Goal: Task Accomplishment & Management: Manage account settings

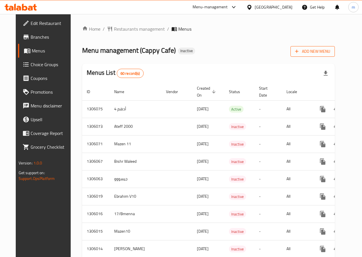
click at [316, 56] on button "Add New Menu" at bounding box center [312, 51] width 44 height 11
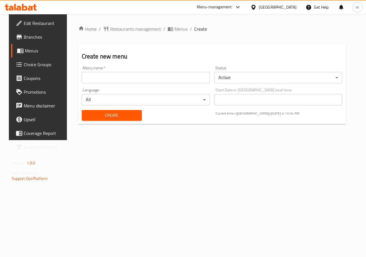
click at [118, 74] on input "text" at bounding box center [146, 77] width 128 height 11
type input "ة"
type input "M4AMEN"
click at [120, 111] on button "Create" at bounding box center [112, 115] width 60 height 11
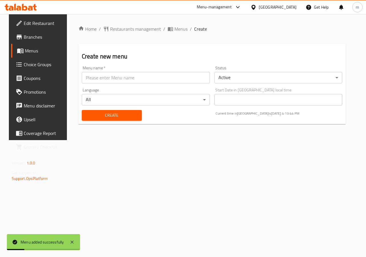
click at [31, 50] on span "Menus" at bounding box center [45, 50] width 41 height 7
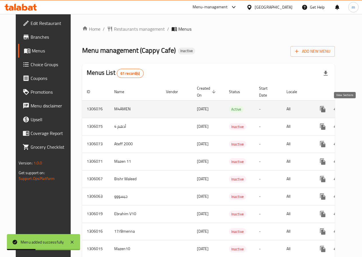
click at [360, 109] on icon "enhanced table" at bounding box center [363, 109] width 7 height 7
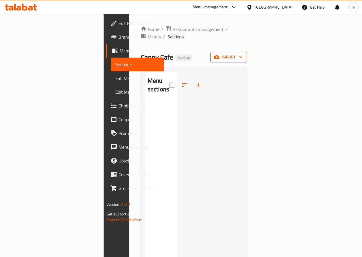
click at [247, 53] on button "import" at bounding box center [228, 57] width 37 height 11
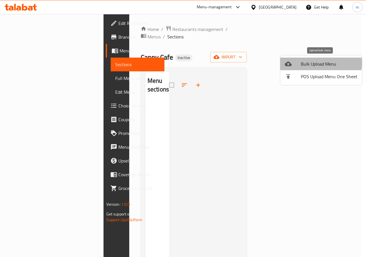
click at [318, 63] on span "Bulk Upload Menu" at bounding box center [329, 63] width 57 height 7
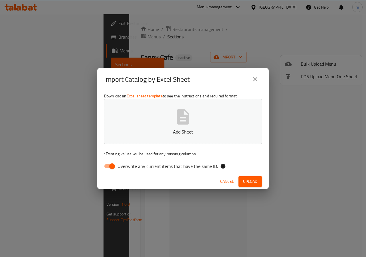
click at [113, 168] on input "Overwrite any current items that have the same ID." at bounding box center [112, 165] width 33 height 11
checkbox input "false"
click at [170, 119] on button "Add Sheet" at bounding box center [183, 121] width 158 height 45
click at [257, 178] on span "Upload" at bounding box center [250, 181] width 14 height 7
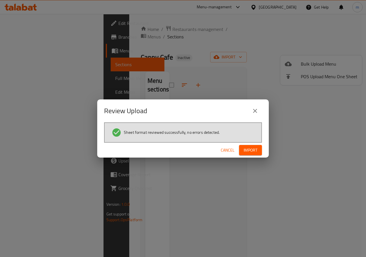
click at [253, 152] on span "Import" at bounding box center [251, 149] width 14 height 7
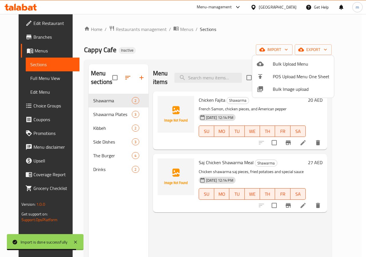
click at [195, 51] on div at bounding box center [183, 128] width 366 height 257
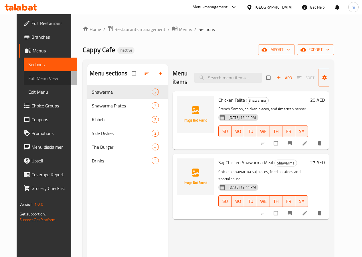
click at [29, 79] on span "Full Menu View" at bounding box center [50, 78] width 44 height 7
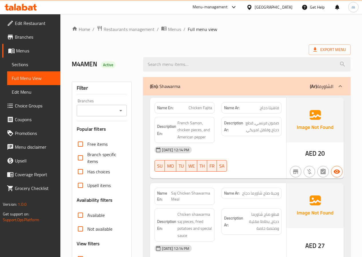
click at [273, 83] on div "(En): Shawarma (Ar): الشاورما" at bounding box center [241, 86] width 183 height 7
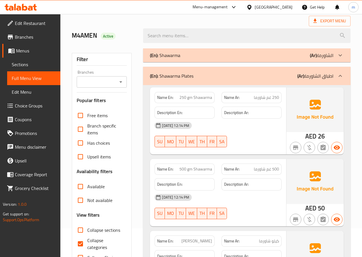
scroll to position [57, 0]
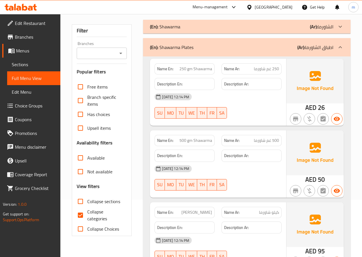
click at [283, 54] on div "(En): Shawarma Plates (Ar): اطباق الشاورما" at bounding box center [246, 47] width 207 height 18
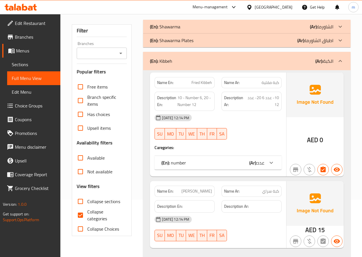
click at [253, 167] on div "(En): number (Ar): عدد" at bounding box center [217, 163] width 127 height 14
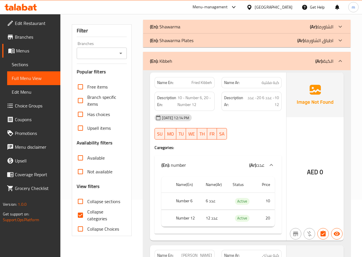
click at [253, 167] on b "(Ar):" at bounding box center [253, 164] width 8 height 9
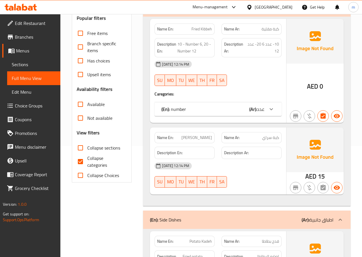
scroll to position [29, 0]
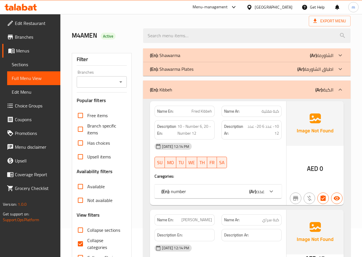
click at [288, 88] on div "(En): Kibbeh (Ar): الكبة" at bounding box center [241, 89] width 183 height 7
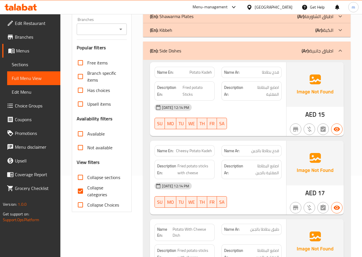
scroll to position [86, 0]
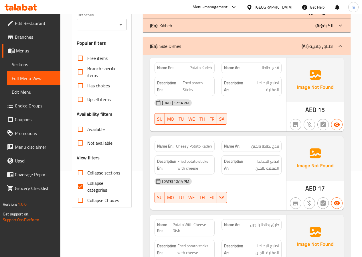
click at [92, 189] on span "Collapse categories" at bounding box center [104, 186] width 35 height 14
click at [87, 189] on input "Collapse categories" at bounding box center [81, 186] width 14 height 14
checkbox input "false"
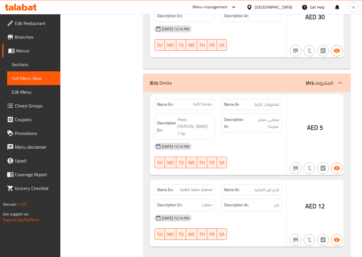
scroll to position [645, 0]
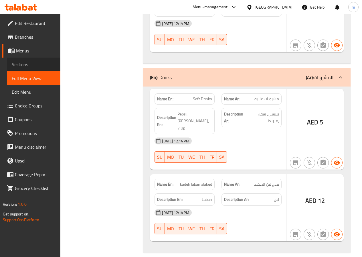
click at [42, 63] on span "Sections" at bounding box center [34, 64] width 44 height 7
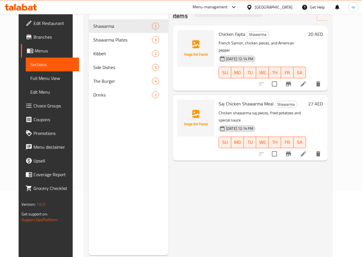
scroll to position [51, 0]
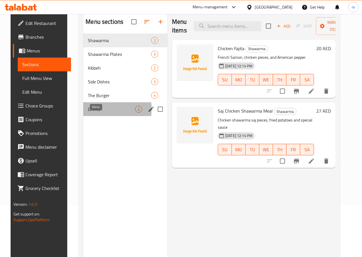
click at [97, 112] on span "Drinks" at bounding box center [111, 109] width 47 height 7
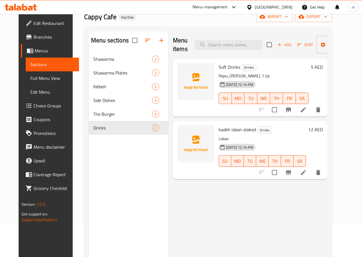
scroll to position [23, 0]
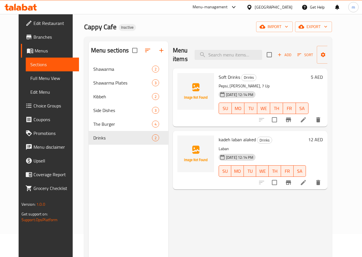
click at [306, 120] on icon at bounding box center [303, 119] width 5 height 5
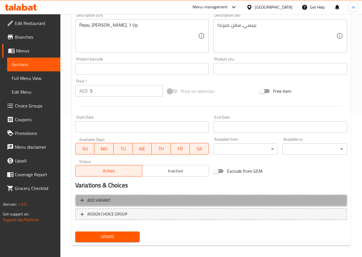
scroll to position [144, 0]
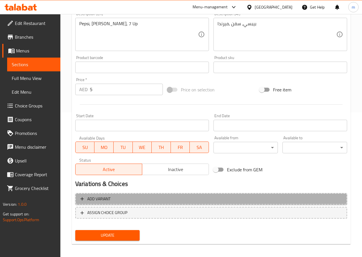
click at [130, 197] on span "Add variant" at bounding box center [210, 198] width 261 height 7
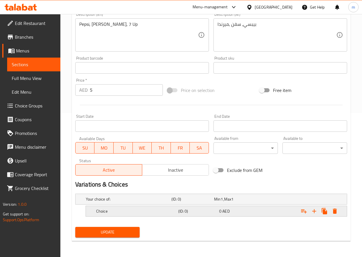
click at [168, 202] on h5 "Choice" at bounding box center [127, 199] width 83 height 6
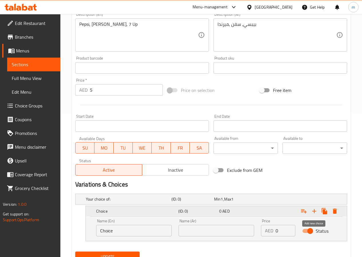
click at [312, 212] on icon "Expand" at bounding box center [314, 210] width 7 height 7
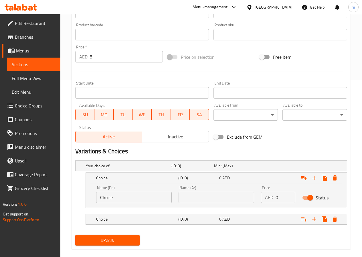
scroll to position [185, 0]
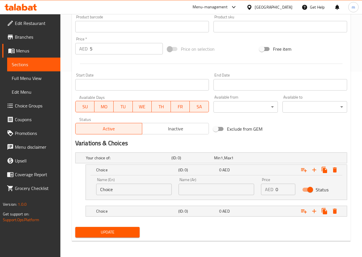
click at [128, 186] on input "Choice" at bounding box center [134, 188] width 76 height 11
type input "7 UP"
click at [209, 187] on input "text" at bounding box center [216, 188] width 76 height 11
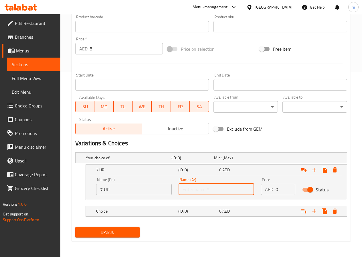
type input "7"
type input "7 اب"
click at [314, 212] on icon "Expand" at bounding box center [314, 210] width 7 height 7
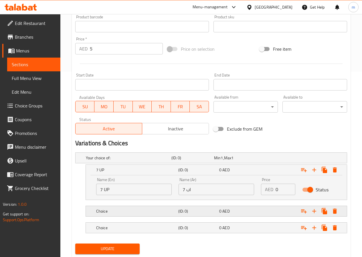
click at [130, 162] on div "Choice" at bounding box center [128, 158] width 86 height 8
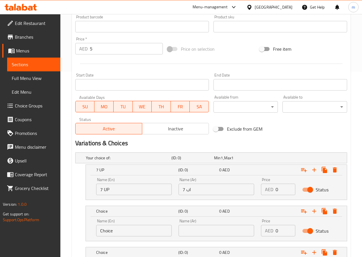
click at [122, 232] on input "Choice" at bounding box center [134, 230] width 76 height 11
type input "ح"
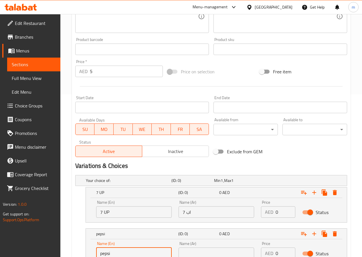
scroll to position [214, 0]
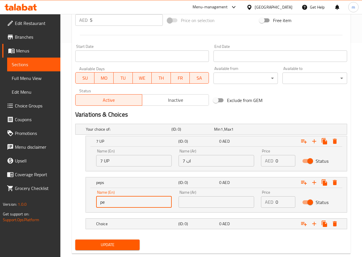
type input "p"
type input "Pepsi"
click at [194, 201] on input "text" at bounding box center [216, 201] width 76 height 11
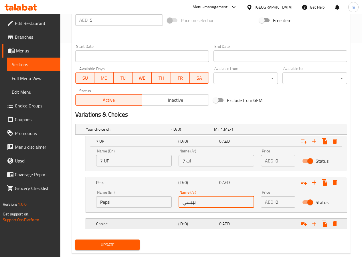
type input "بيبسي"
click at [169, 132] on h5 "Choice" at bounding box center [127, 129] width 83 height 6
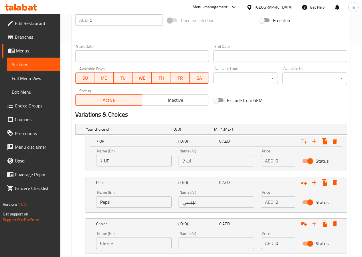
click at [148, 242] on input "Choice" at bounding box center [134, 242] width 76 height 11
type input "ة"
type input "m"
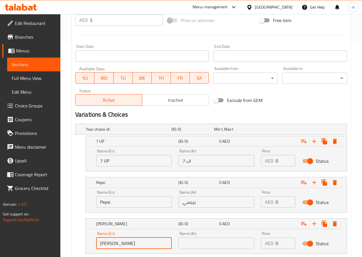
type input "[PERSON_NAME]"
click at [185, 246] on input "text" at bounding box center [216, 242] width 76 height 11
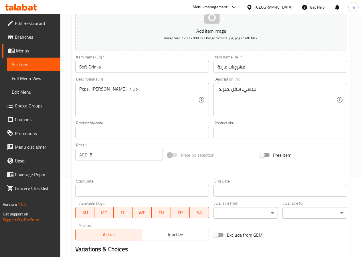
scroll to position [251, 0]
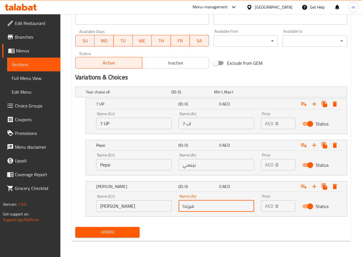
type input "ميرندا"
click at [109, 234] on span "Update" at bounding box center [107, 231] width 55 height 7
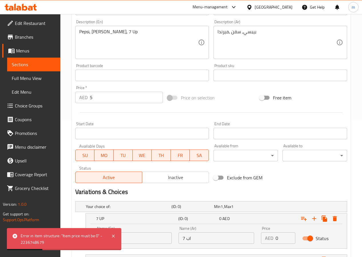
scroll to position [51, 0]
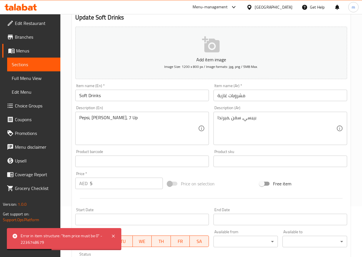
click at [99, 188] on input "5" at bounding box center [126, 182] width 73 height 11
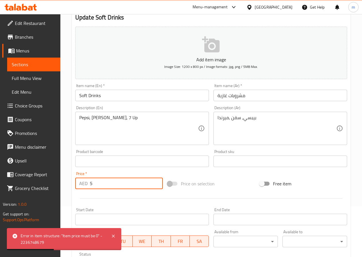
click at [99, 188] on input "5" at bounding box center [126, 182] width 73 height 11
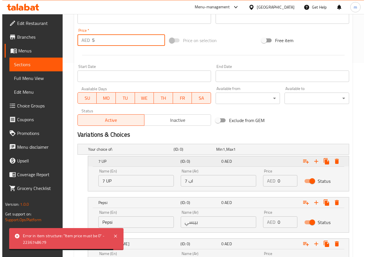
scroll to position [251, 0]
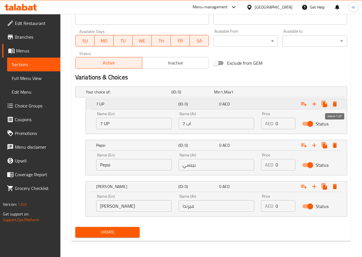
click at [336, 106] on icon "Expand" at bounding box center [335, 103] width 4 height 5
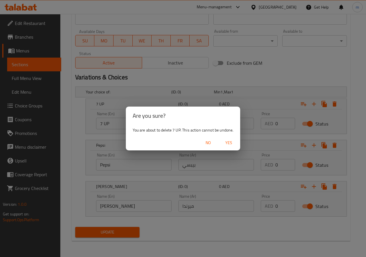
click at [232, 141] on span "Yes" at bounding box center [229, 142] width 14 height 7
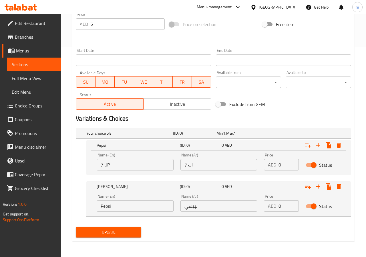
scroll to position [210, 0]
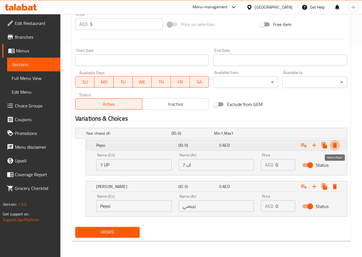
click at [333, 146] on icon "Expand" at bounding box center [335, 144] width 4 height 5
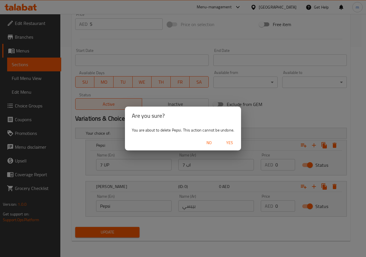
click at [230, 144] on span "Yes" at bounding box center [230, 142] width 14 height 7
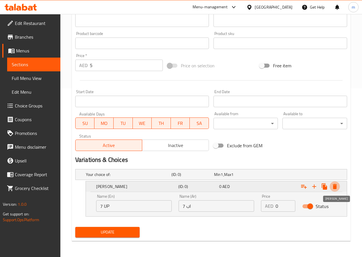
click at [332, 184] on icon "Expand" at bounding box center [334, 186] width 7 height 7
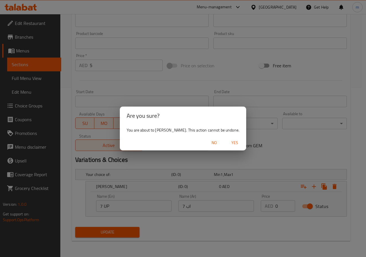
click at [234, 144] on span "Yes" at bounding box center [235, 142] width 14 height 7
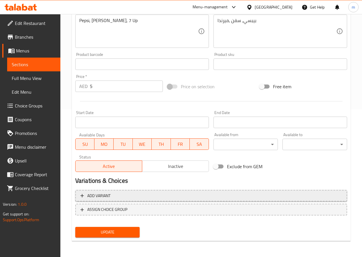
click at [98, 194] on span "Add variant" at bounding box center [98, 195] width 23 height 7
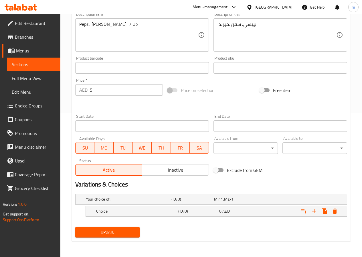
scroll to position [144, 0]
click at [334, 200] on div "Expand" at bounding box center [298, 199] width 86 height 2
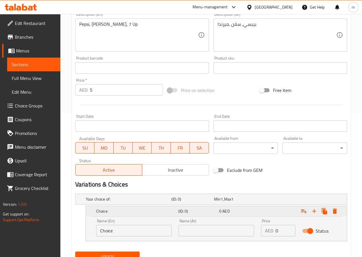
click at [338, 214] on button "Expand" at bounding box center [335, 211] width 10 height 10
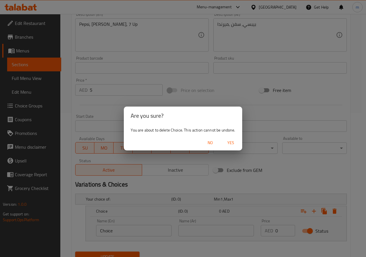
click at [229, 144] on span "Yes" at bounding box center [231, 142] width 14 height 7
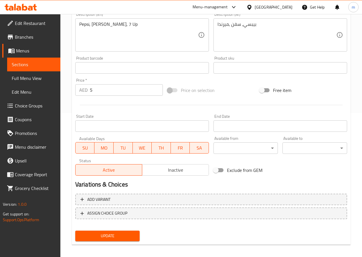
click at [26, 105] on span "Choice Groups" at bounding box center [35, 105] width 41 height 7
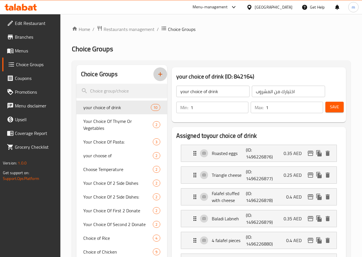
click at [158, 76] on icon "button" at bounding box center [160, 74] width 4 height 4
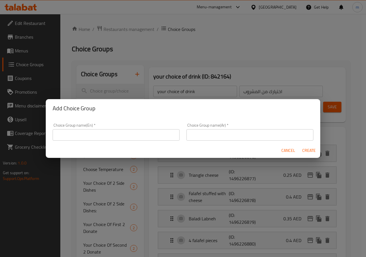
click at [106, 132] on input "text" at bounding box center [116, 134] width 127 height 11
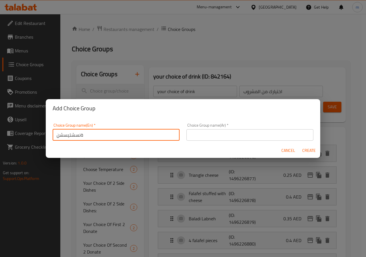
type input "ةنسشتيسشن"
click at [194, 136] on input "text" at bounding box center [249, 134] width 127 height 11
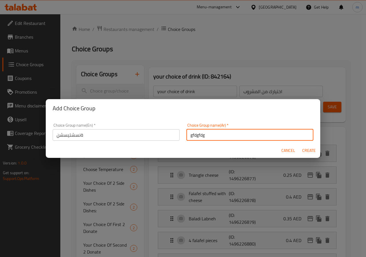
type input "gfdgfdg"
click at [309, 148] on span "Create" at bounding box center [309, 150] width 14 height 7
type input "ةنسشتيسشن"
type input "gfdgfdg"
type input "0"
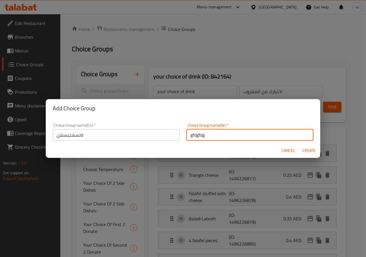
type input "0"
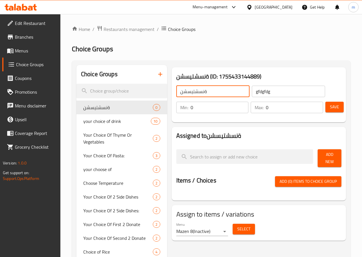
click at [188, 88] on input "ةنسشتيسشن" at bounding box center [212, 91] width 73 height 11
type input "غ"
type input "Your Choice Of"
click at [286, 95] on input "gfdgfdg" at bounding box center [288, 91] width 73 height 11
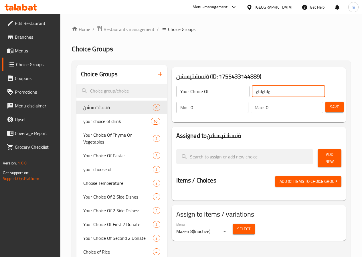
click at [286, 95] on input "gfdgfdg" at bounding box center [288, 91] width 73 height 11
type input "T"
click at [228, 90] on input "Your Choice Of" at bounding box center [212, 91] width 73 height 11
click at [285, 90] on input "Your Choice of" at bounding box center [288, 91] width 73 height 11
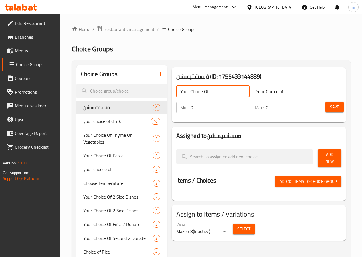
click at [285, 90] on input "Your Choice of" at bounding box center [288, 91] width 73 height 11
type input "Y"
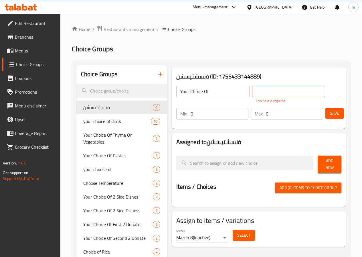
click at [252, 89] on input "text" at bounding box center [288, 91] width 73 height 11
click at [148, 106] on icon "delete" at bounding box center [150, 107] width 4 height 5
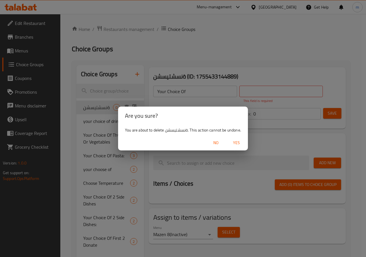
click at [234, 145] on span "Yes" at bounding box center [237, 142] width 14 height 7
type input "your choice of drink"
type input "اختيارك من المشروب"
type input "1"
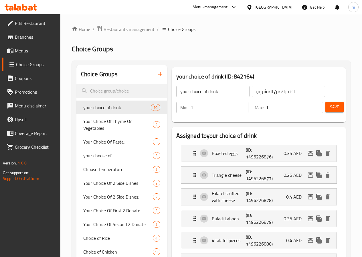
click at [158, 76] on icon "button" at bounding box center [160, 74] width 4 height 4
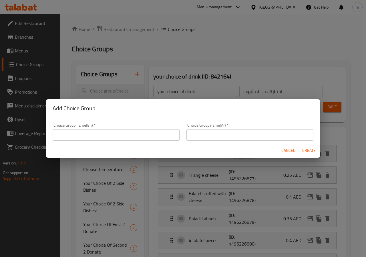
click at [104, 133] on input "text" at bounding box center [116, 134] width 127 height 11
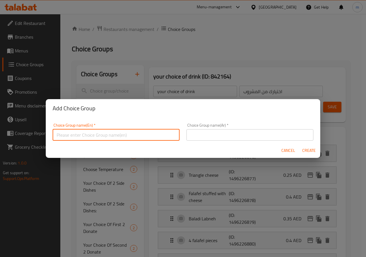
type input "y"
type input "Your Choice of :"
click at [202, 135] on input "text" at bounding box center [249, 134] width 127 height 11
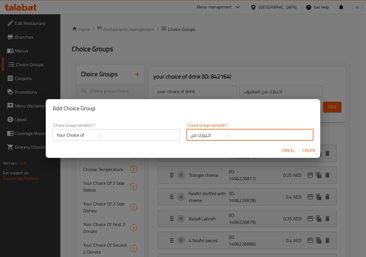
type input "اختيارك من :"
click at [312, 152] on span "Create" at bounding box center [309, 150] width 14 height 7
type input "Your Choice of :"
type input "اختيارك من :"
type input "0"
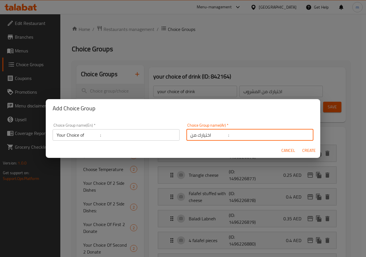
type input "0"
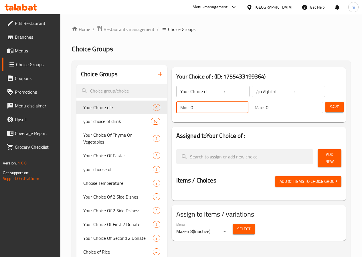
drag, startPoint x: 188, startPoint y: 107, endPoint x: 165, endPoint y: 110, distance: 23.0
click at [176, 110] on div "Min: 0 ​" at bounding box center [212, 107] width 72 height 11
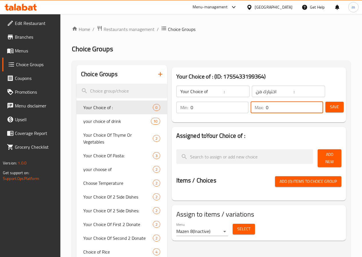
drag, startPoint x: 266, startPoint y: 106, endPoint x: 232, endPoint y: 110, distance: 34.3
click at [232, 110] on div "Min: 0 ​ Max: 0 ​" at bounding box center [249, 107] width 151 height 16
click at [327, 156] on span "Add New" at bounding box center [329, 158] width 15 height 14
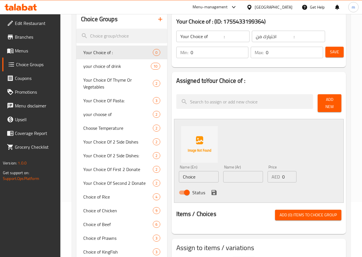
scroll to position [57, 0]
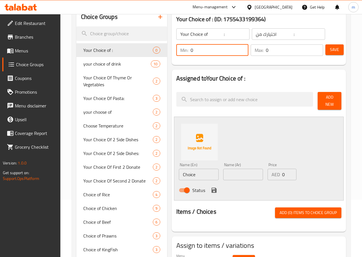
click at [203, 49] on input "0" at bounding box center [220, 49] width 58 height 11
type input "1"
click at [275, 51] on input "0" at bounding box center [294, 49] width 57 height 11
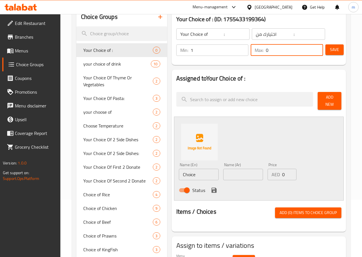
click at [275, 51] on input "0" at bounding box center [294, 49] width 57 height 11
type input "01"
click at [275, 51] on input "01" at bounding box center [294, 49] width 57 height 11
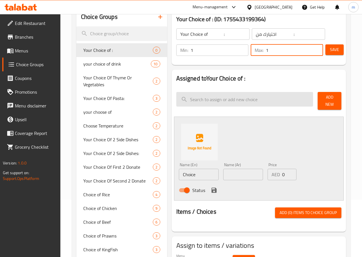
type input "1"
click at [237, 102] on input "search" at bounding box center [244, 99] width 137 height 15
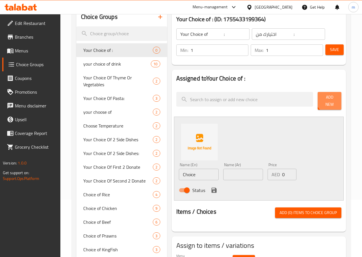
click at [327, 100] on span "Add New" at bounding box center [329, 101] width 15 height 14
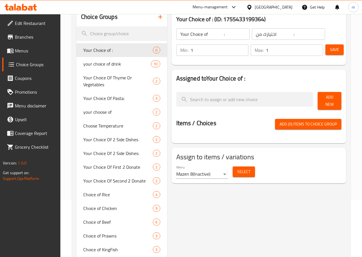
click at [327, 100] on span "Add New" at bounding box center [329, 101] width 15 height 14
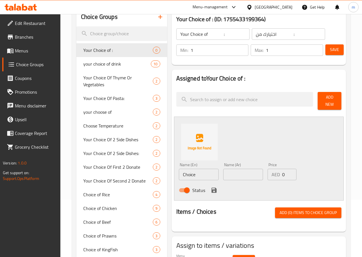
click at [190, 170] on input "Choice" at bounding box center [199, 173] width 40 height 11
type input "ح"
type input "Pepsi"
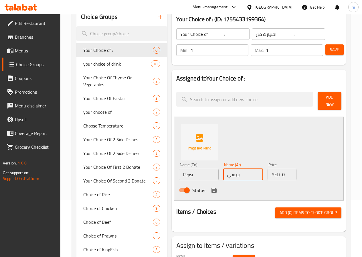
type input "بيبسي"
click at [323, 94] on button "Add New" at bounding box center [330, 101] width 24 height 18
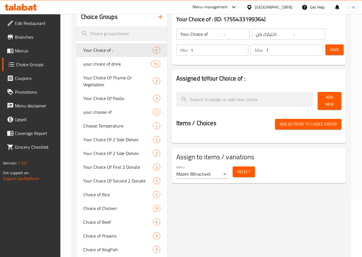
click at [323, 94] on button "Add New" at bounding box center [330, 101] width 24 height 18
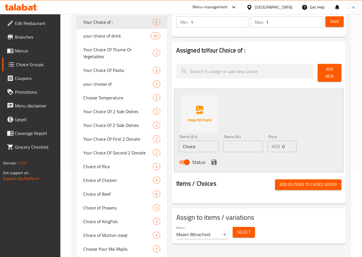
scroll to position [114, 0]
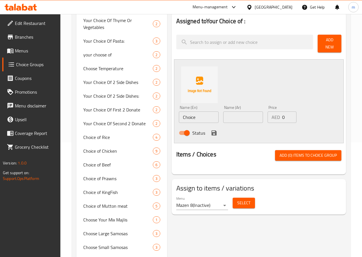
click at [184, 117] on input "Choice" at bounding box center [199, 116] width 40 height 11
type input "ب"
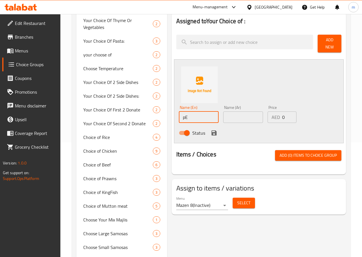
type input "p"
type input "Pepsi"
type input "بيبسي"
click at [211, 131] on icon "save" at bounding box center [213, 132] width 5 height 5
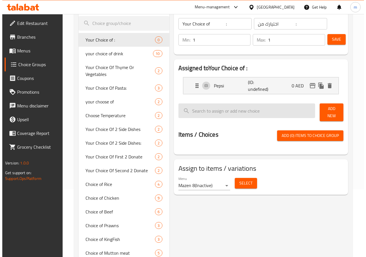
scroll to position [57, 0]
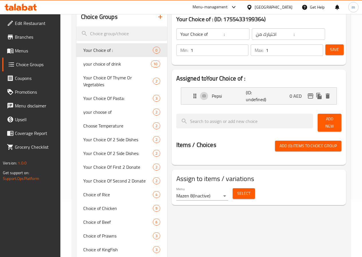
click at [327, 117] on button "Add New" at bounding box center [330, 123] width 24 height 18
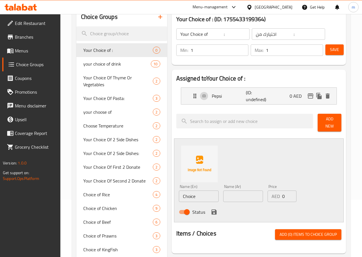
click at [182, 196] on input "Choice" at bounding box center [199, 195] width 40 height 11
type input "m"
type input "[PERSON_NAME]"
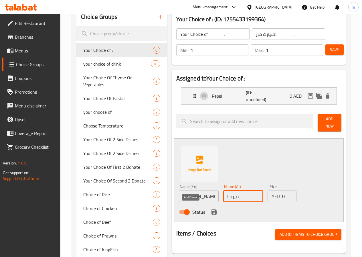
type input "ميرندا"
click at [211, 211] on icon "save" at bounding box center [214, 211] width 7 height 7
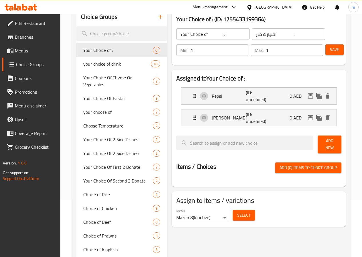
click at [322, 141] on span "Add New" at bounding box center [329, 144] width 15 height 14
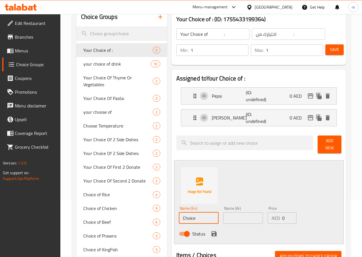
click at [179, 212] on input "Choice" at bounding box center [199, 217] width 40 height 11
type input "7 up"
click at [231, 216] on input "text" at bounding box center [243, 217] width 40 height 11
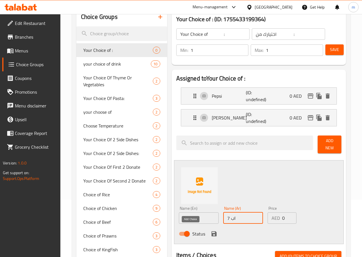
type input "7 اب"
click at [211, 233] on icon "save" at bounding box center [214, 233] width 7 height 7
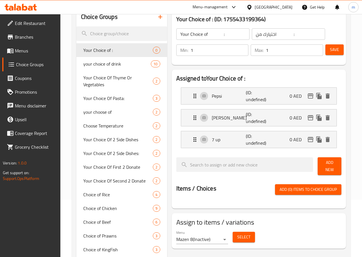
click at [208, 199] on body "​ Menu-management United Arab Emirates Get Help m Edit Restaurant Branches Menu…" at bounding box center [181, 78] width 362 height 243
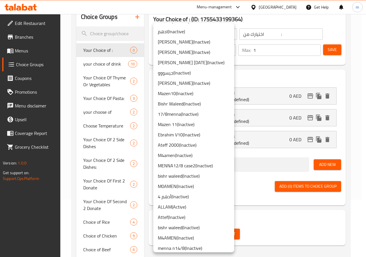
scroll to position [414, 0]
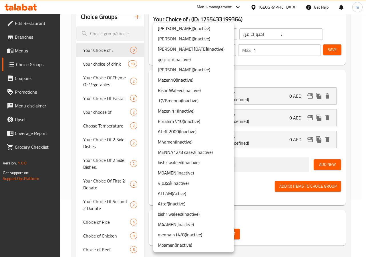
click at [180, 224] on li "M4AMEN ( Inactive )" at bounding box center [193, 224] width 81 height 10
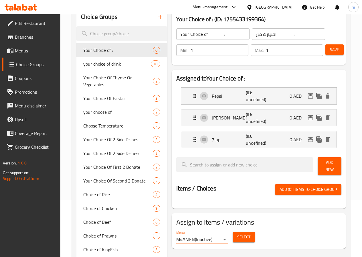
click at [236, 231] on button "Select" at bounding box center [244, 236] width 22 height 11
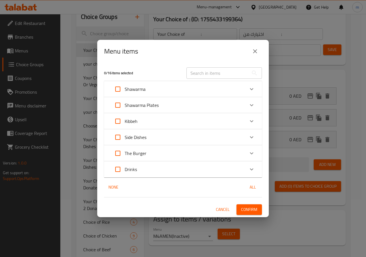
click at [140, 165] on div "Drinks" at bounding box center [178, 169] width 134 height 14
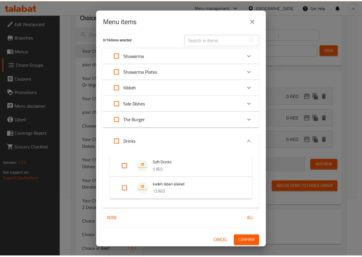
scroll to position [4, 0]
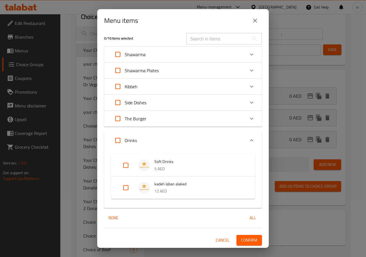
click at [132, 165] on input "Expand" at bounding box center [126, 165] width 14 height 14
checkbox input "true"
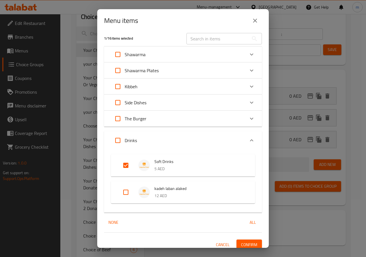
click at [249, 245] on span "Confirm" at bounding box center [249, 244] width 16 height 7
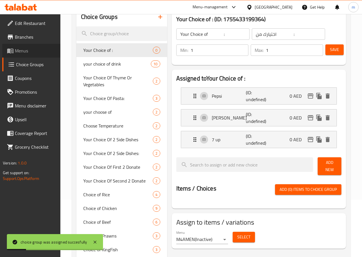
click at [19, 51] on span "Menus" at bounding box center [35, 50] width 41 height 7
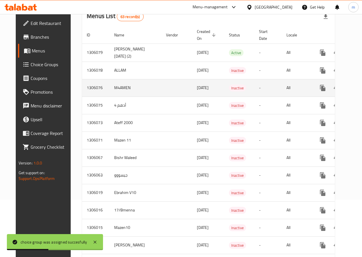
click at [134, 87] on td "M4AMEN" at bounding box center [136, 87] width 52 height 17
click at [360, 89] on icon "enhanced table" at bounding box center [363, 87] width 7 height 7
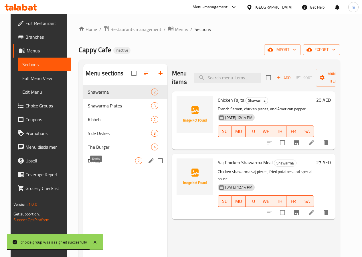
click at [91, 164] on span "Drinks" at bounding box center [111, 160] width 47 height 7
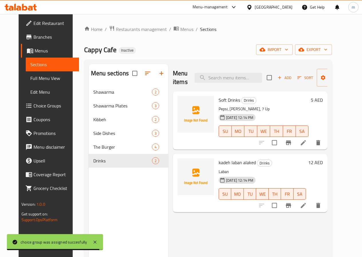
click at [274, 107] on p "Pepsi, [PERSON_NAME], 7 Up" at bounding box center [264, 108] width 90 height 7
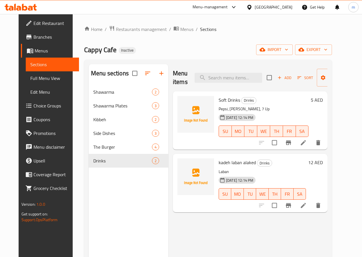
click at [311, 147] on li at bounding box center [303, 142] width 16 height 10
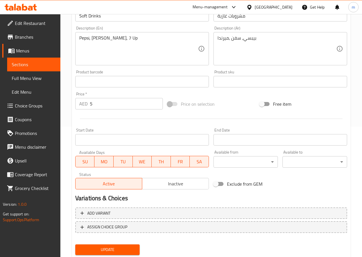
scroll to position [143, 0]
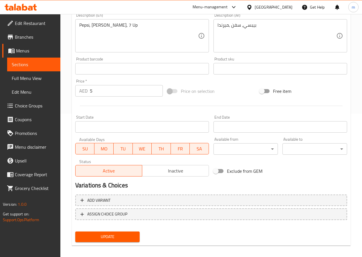
click at [26, 54] on span "Menus" at bounding box center [36, 50] width 40 height 7
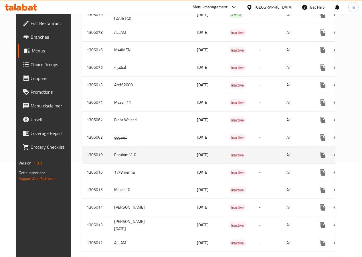
scroll to position [29, 0]
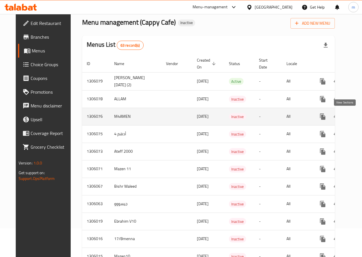
click at [360, 117] on icon "enhanced table" at bounding box center [363, 116] width 7 height 7
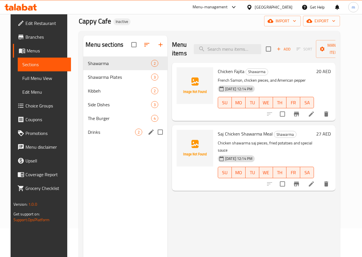
click at [90, 139] on div "Drinks 2" at bounding box center [125, 132] width 84 height 14
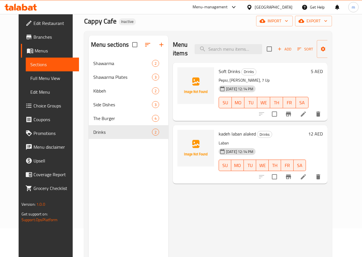
click at [30, 78] on span "Full Menu View" at bounding box center [52, 78] width 44 height 7
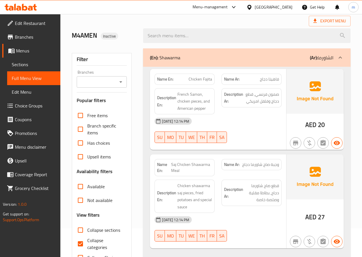
click at [102, 245] on span "Collapse categories" at bounding box center [104, 244] width 35 height 14
click at [87, 245] on input "Collapse categories" at bounding box center [81, 244] width 14 height 14
checkbox input "false"
click at [304, 54] on div "(En): Shawarma (Ar): الشاورما" at bounding box center [241, 57] width 183 height 7
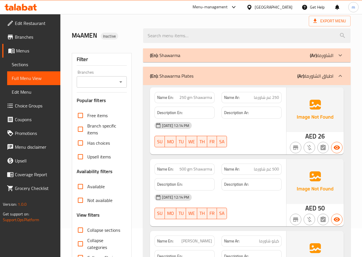
click at [307, 76] on p "(Ar): اطباق الشاورما" at bounding box center [315, 75] width 36 height 7
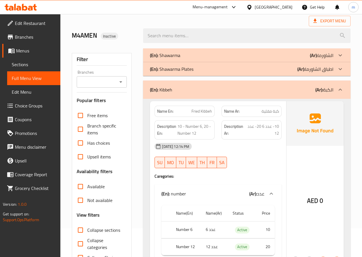
click at [309, 88] on div "(En): Kibbeh (Ar): الكبة" at bounding box center [241, 89] width 183 height 7
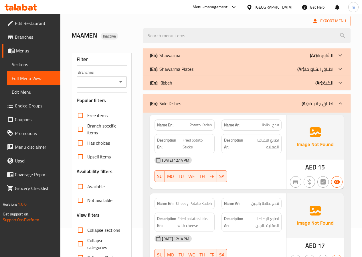
click at [298, 105] on div "(En): Side Dishes (Ar): اطباق جانبية" at bounding box center [241, 103] width 183 height 7
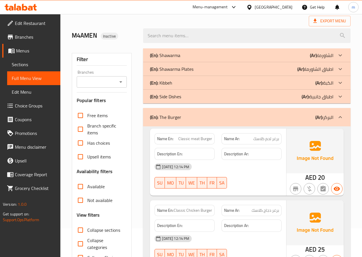
click at [299, 120] on div "(En): The Burger (Ar): البركر" at bounding box center [241, 117] width 183 height 7
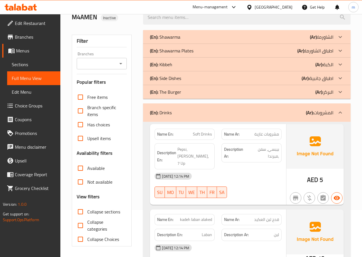
scroll to position [82, 0]
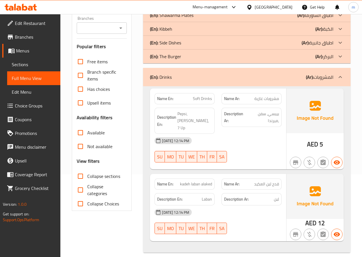
click at [40, 102] on span "Choice Groups" at bounding box center [35, 105] width 41 height 7
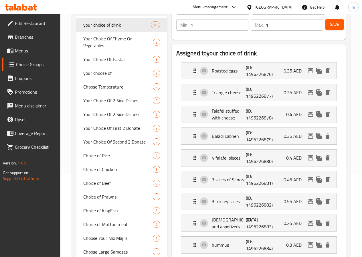
scroll to position [81, 0]
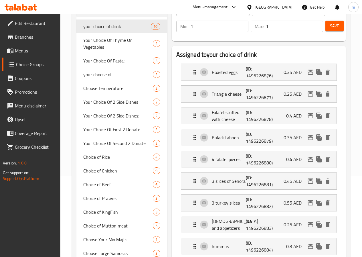
type input "choice of drink"
type input "اختار من المشروب"
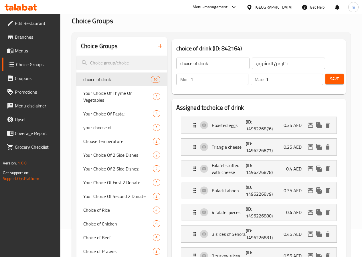
scroll to position [24, 0]
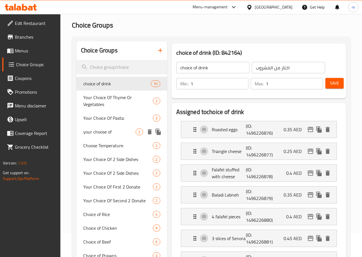
click at [90, 129] on span "your choose of" at bounding box center [109, 131] width 53 height 7
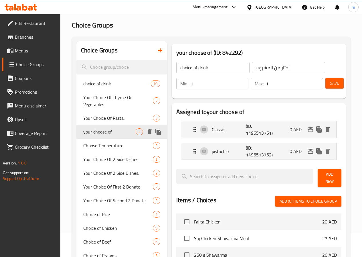
type input "your choose of"
type input "اختيارك من"
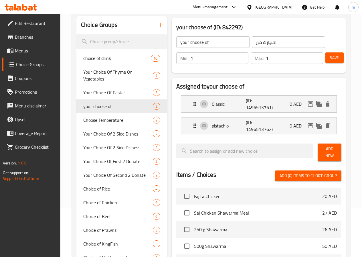
scroll to position [0, 0]
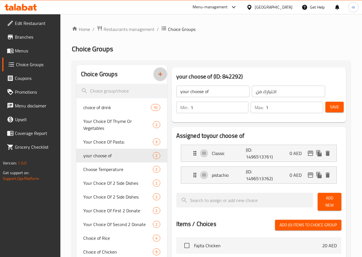
click at [153, 74] on button "button" at bounding box center [160, 74] width 14 height 14
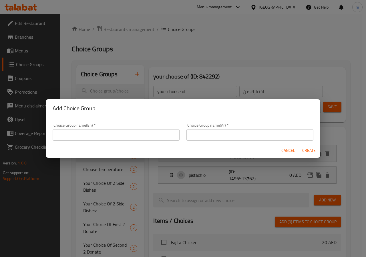
click at [117, 136] on input "text" at bounding box center [116, 134] width 127 height 11
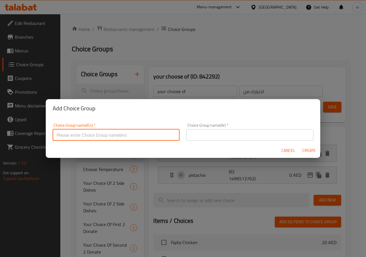
type input "غ"
type input "Your Choice of :"
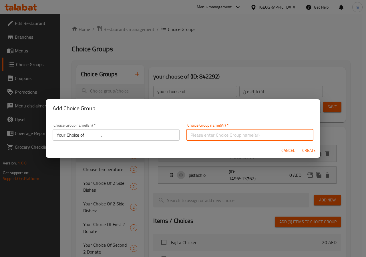
click at [247, 132] on input "text" at bounding box center [249, 134] width 127 height 11
type input "اختيارك من :"
click at [310, 149] on span "Create" at bounding box center [309, 150] width 14 height 7
type input "Your Choice of :"
type input "اختيارك من :"
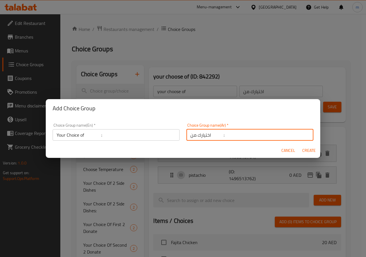
type input "0"
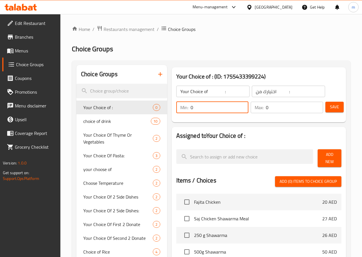
click at [195, 109] on input "0" at bounding box center [220, 107] width 58 height 11
type input "1"
click at [273, 106] on input "0" at bounding box center [294, 107] width 57 height 11
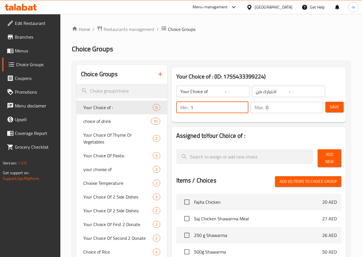
click at [273, 106] on input "0" at bounding box center [294, 107] width 57 height 11
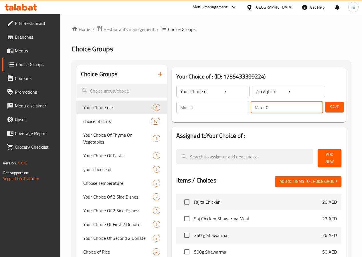
click at [273, 106] on input "0" at bounding box center [294, 107] width 57 height 11
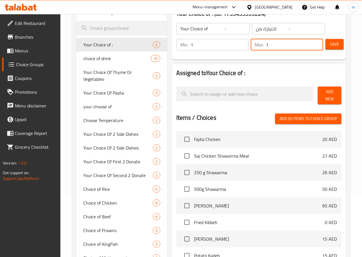
scroll to position [29, 0]
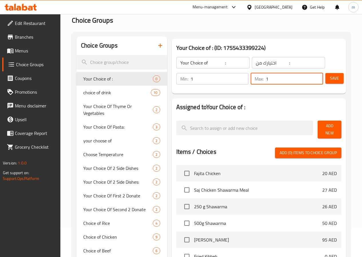
type input "1"
click at [333, 133] on div "Add New" at bounding box center [329, 129] width 28 height 22
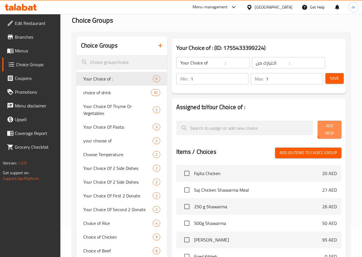
click at [333, 129] on span "Add New" at bounding box center [329, 129] width 15 height 14
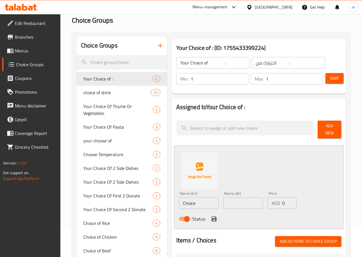
click at [192, 199] on input "Choice" at bounding box center [199, 202] width 40 height 11
type input "ح"
type input "Pepsi"
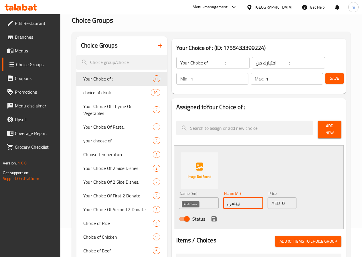
type input "بيبسي"
click at [211, 218] on icon "save" at bounding box center [214, 218] width 7 height 7
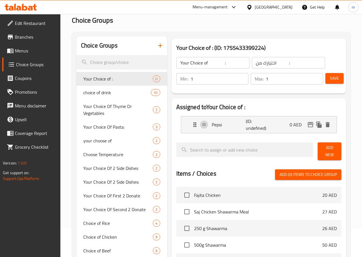
click at [322, 145] on button "Add New" at bounding box center [330, 151] width 24 height 18
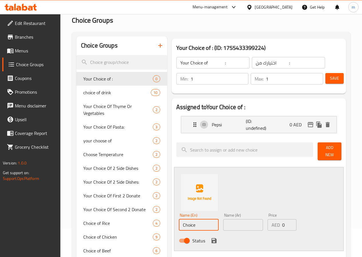
click at [179, 226] on input "Choice" at bounding box center [199, 224] width 40 height 11
type input "ة"
type input "م"
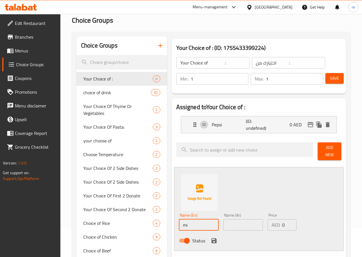
type input "m"
type input "[PERSON_NAME]"
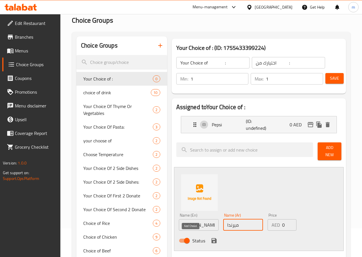
type input "ميرندا"
click at [211, 239] on icon "save" at bounding box center [214, 240] width 7 height 7
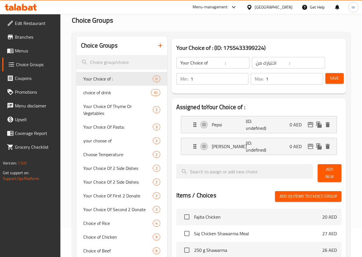
click at [323, 167] on button "Add New" at bounding box center [330, 173] width 24 height 18
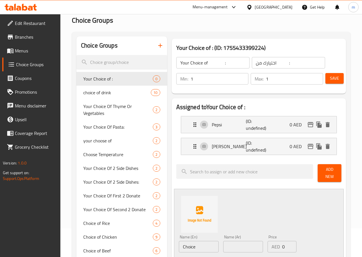
click at [179, 242] on input "Choice" at bounding box center [199, 246] width 40 height 11
type input "7 up"
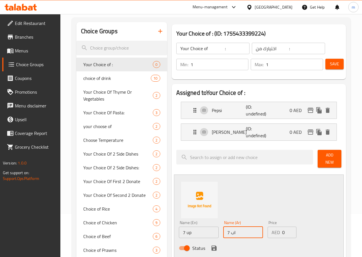
scroll to position [57, 0]
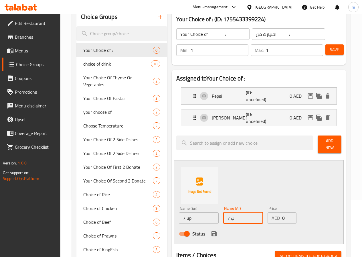
type input "7 اب"
click at [211, 232] on icon "save" at bounding box center [213, 233] width 5 height 5
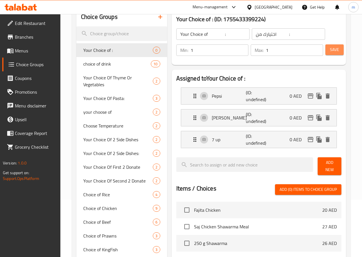
click at [335, 54] on button "Save" at bounding box center [334, 49] width 18 height 11
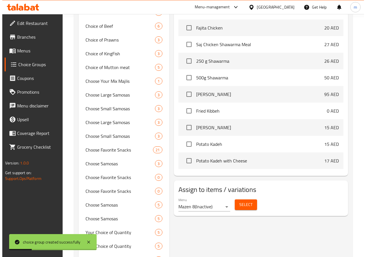
scroll to position [315, 0]
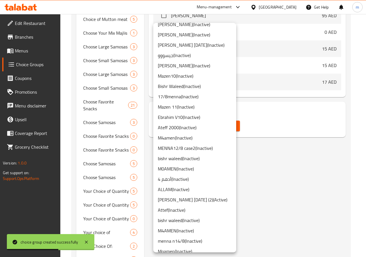
scroll to position [424, 0]
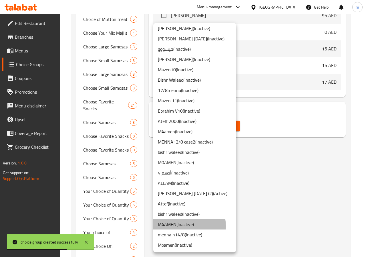
click at [182, 226] on li "M4AMEN ( Inactive )" at bounding box center [194, 224] width 83 height 10
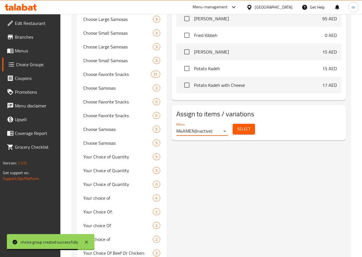
click at [237, 127] on span "Select" at bounding box center [243, 128] width 13 height 7
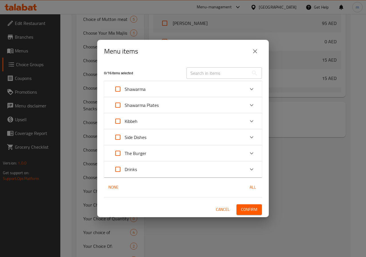
click at [151, 172] on div "Drinks" at bounding box center [178, 169] width 134 height 14
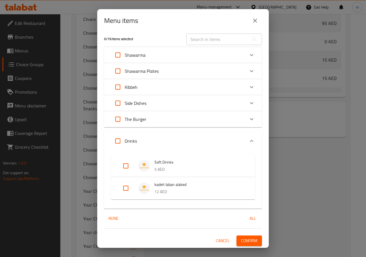
scroll to position [4, 0]
click at [127, 168] on input "Expand" at bounding box center [126, 165] width 14 height 14
checkbox input "true"
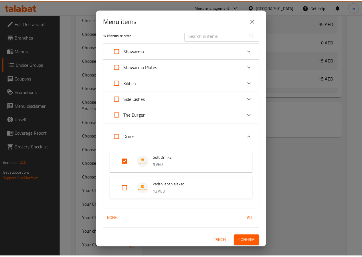
scroll to position [8, 0]
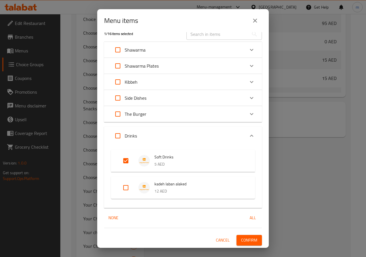
click at [255, 241] on button "Confirm" at bounding box center [249, 240] width 25 height 11
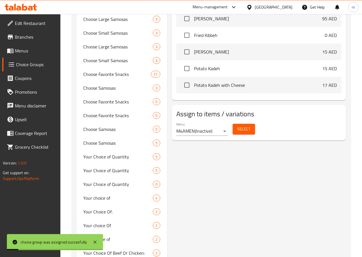
click at [22, 50] on span "Menus" at bounding box center [35, 50] width 41 height 7
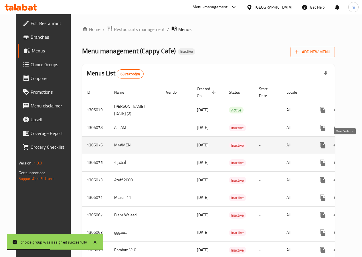
click at [361, 144] on icon "enhanced table" at bounding box center [363, 144] width 5 height 5
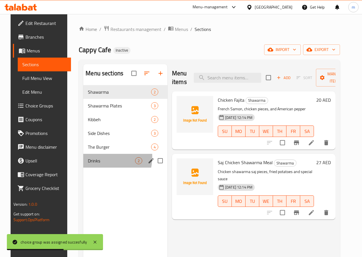
click at [83, 164] on div "Drinks 2" at bounding box center [125, 161] width 84 height 14
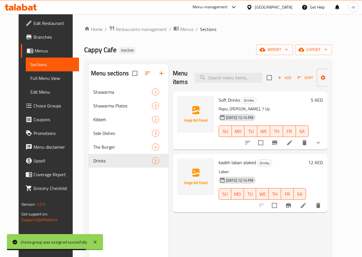
click at [30, 80] on span "Full Menu View" at bounding box center [52, 78] width 44 height 7
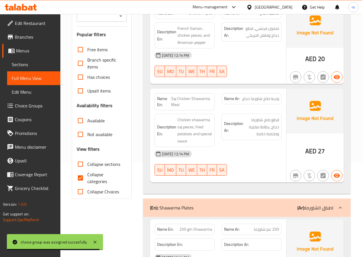
scroll to position [172, 0]
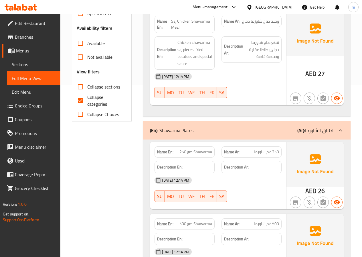
click at [97, 100] on span "Collapse categories" at bounding box center [104, 101] width 35 height 14
click at [87, 100] on input "Collapse categories" at bounding box center [81, 101] width 14 height 14
checkbox input "false"
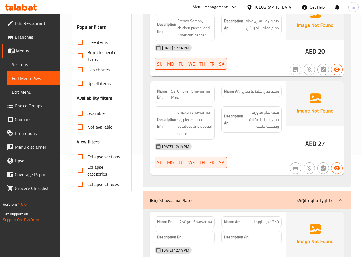
scroll to position [0, 0]
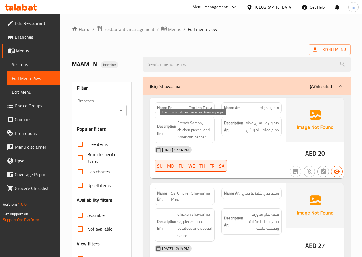
click at [190, 126] on span "French Samon, chicken pieces, and American pepper" at bounding box center [194, 129] width 35 height 21
click at [192, 131] on span "French Samon, chicken pieces, and American pepper" at bounding box center [194, 129] width 35 height 21
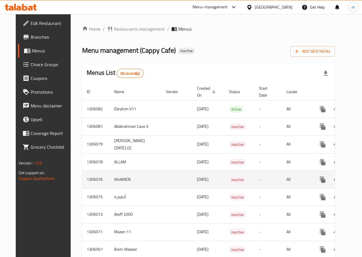
click at [360, 180] on icon "enhanced table" at bounding box center [363, 179] width 7 height 7
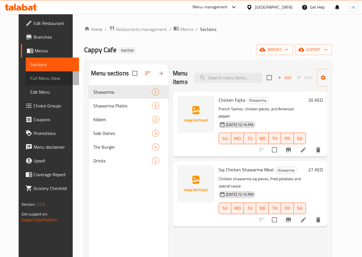
click at [30, 81] on span "Full Menu View" at bounding box center [52, 78] width 44 height 7
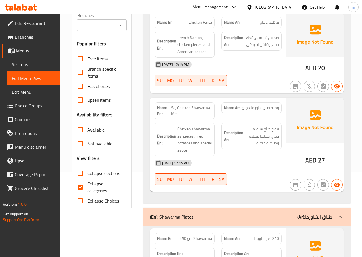
scroll to position [86, 0]
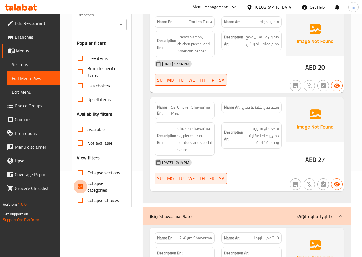
click at [81, 189] on input "Collapse categories" at bounding box center [81, 186] width 14 height 14
checkbox input "false"
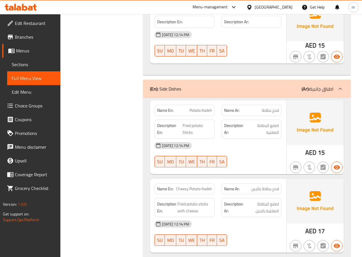
scroll to position [772, 0]
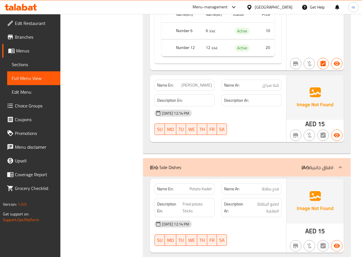
click at [30, 64] on span "Sections" at bounding box center [34, 64] width 44 height 7
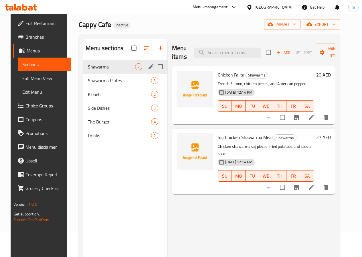
scroll to position [23, 0]
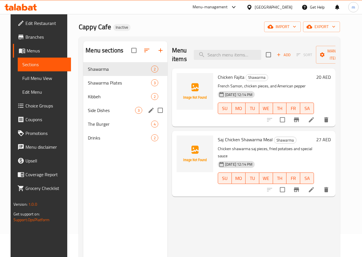
click at [90, 117] on div "Side Dishes 3" at bounding box center [125, 110] width 84 height 14
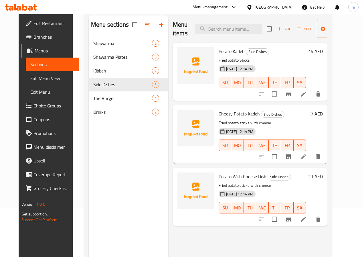
scroll to position [80, 0]
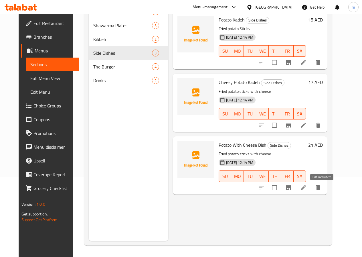
click at [307, 185] on icon at bounding box center [303, 187] width 7 height 7
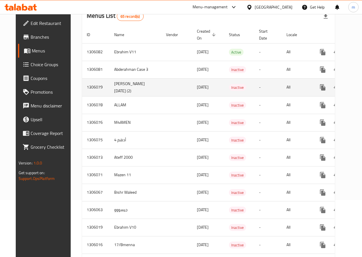
scroll to position [57, 0]
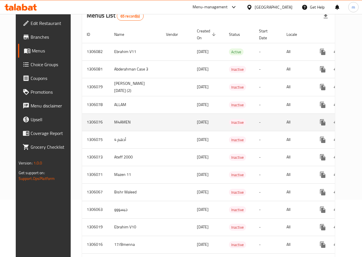
click at [361, 124] on icon "enhanced table" at bounding box center [363, 122] width 5 height 5
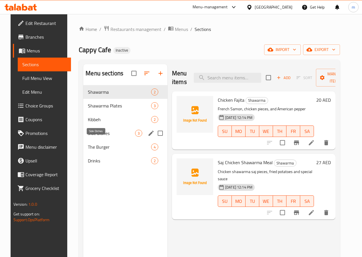
click at [92, 136] on span "Side Dishes" at bounding box center [111, 133] width 47 height 7
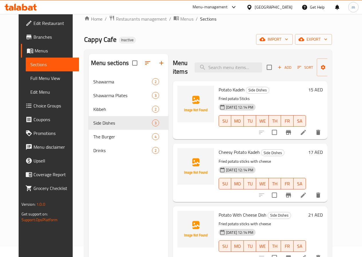
scroll to position [29, 0]
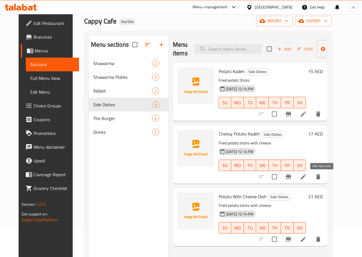
click at [307, 175] on icon at bounding box center [303, 176] width 7 height 7
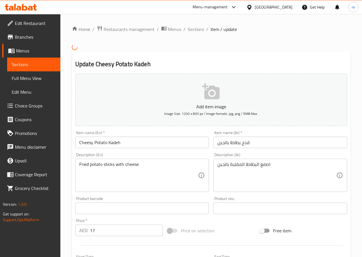
click at [91, 141] on input "Cheesy Potato Kadeh" at bounding box center [142, 141] width 134 height 11
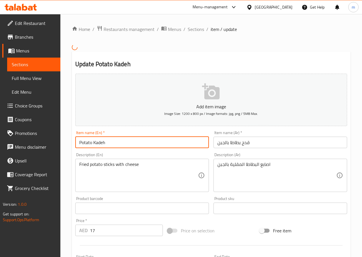
drag, startPoint x: 108, startPoint y: 142, endPoint x: 90, endPoint y: 143, distance: 17.8
click at [90, 143] on input "Potato Kadeh" at bounding box center [142, 141] width 134 height 11
click at [101, 143] on input "Potato Kadeh" at bounding box center [142, 141] width 134 height 11
click at [113, 143] on input "Potato Kadeh" at bounding box center [142, 141] width 134 height 11
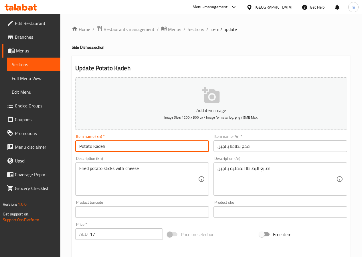
click at [102, 144] on input "Potato Kadeh" at bounding box center [142, 145] width 134 height 11
click at [108, 146] on input "Potato Kadeh" at bounding box center [142, 145] width 134 height 11
drag, startPoint x: 110, startPoint y: 146, endPoint x: 94, endPoint y: 148, distance: 15.2
click at [94, 148] on input "Potato Kadeh" at bounding box center [142, 145] width 134 height 11
click at [78, 147] on input "Potato Kadeh" at bounding box center [142, 145] width 134 height 11
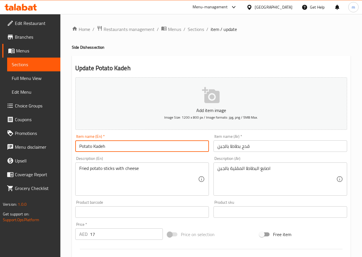
paste input "Kadeh"
click at [118, 147] on input "[PERSON_NAME]" at bounding box center [142, 145] width 134 height 11
click at [122, 146] on input "[PERSON_NAME]" at bounding box center [142, 145] width 134 height 11
type input "[PERSON_NAME] With Cheese"
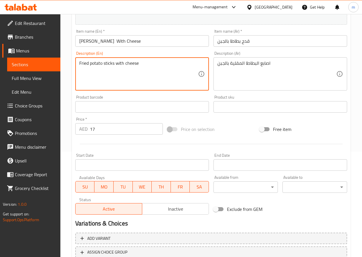
scroll to position [148, 0]
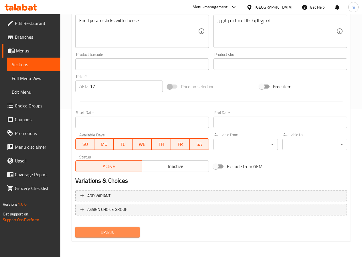
click at [107, 236] on button "Update" at bounding box center [107, 232] width 65 height 11
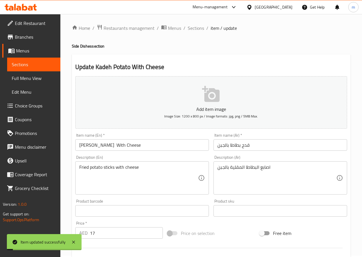
scroll to position [0, 0]
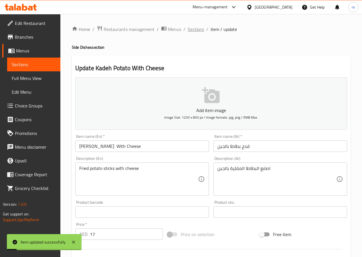
click at [199, 28] on span "Sections" at bounding box center [196, 29] width 16 height 7
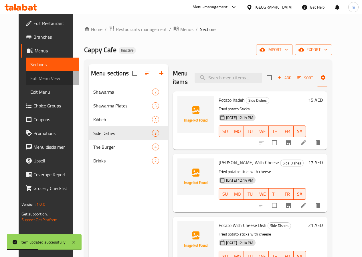
click at [34, 82] on span "Full Menu View" at bounding box center [52, 78] width 44 height 7
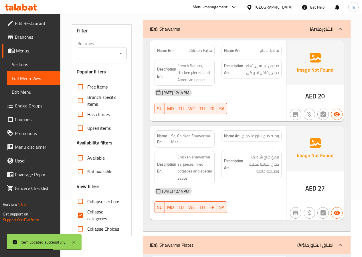
click at [95, 216] on span "Collapse categories" at bounding box center [104, 215] width 35 height 14
click at [87, 216] on input "Collapse categories" at bounding box center [81, 215] width 14 height 14
checkbox input "false"
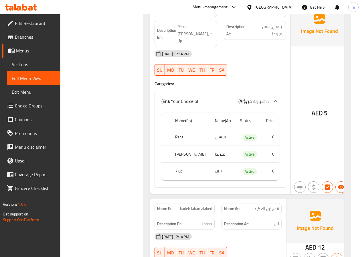
scroll to position [1457, 0]
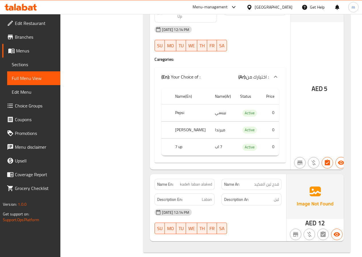
click at [18, 68] on span "Sections" at bounding box center [34, 64] width 44 height 7
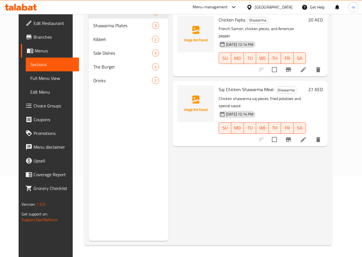
scroll to position [80, 0]
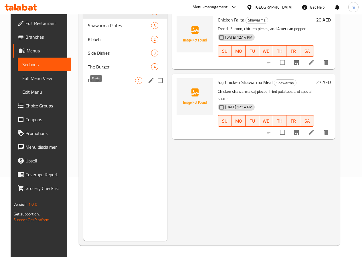
click at [94, 84] on span "Drinks" at bounding box center [111, 80] width 47 height 7
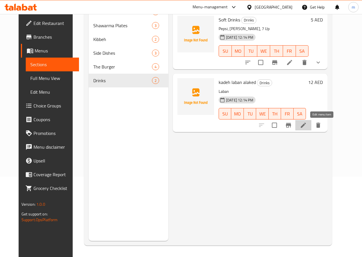
click at [306, 126] on icon at bounding box center [303, 124] width 5 height 5
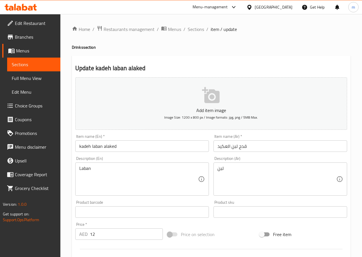
click at [233, 147] on input "قدح لبن العكيد" at bounding box center [280, 145] width 134 height 11
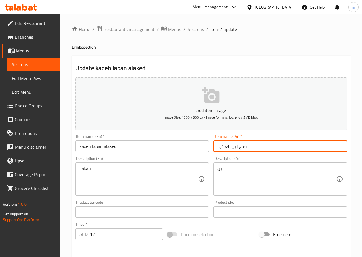
click at [233, 147] on input "قدح لبن العكيد" at bounding box center [280, 145] width 134 height 11
click at [192, 30] on span "Sections" at bounding box center [196, 29] width 16 height 7
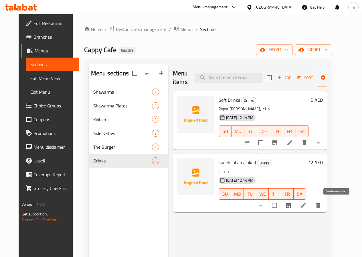
click at [322, 206] on icon "delete" at bounding box center [318, 205] width 7 height 7
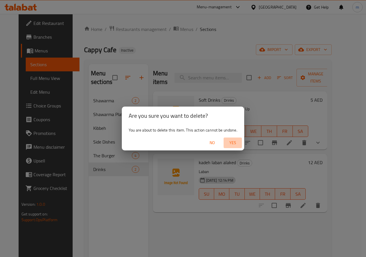
click at [233, 144] on span "Yes" at bounding box center [233, 142] width 14 height 7
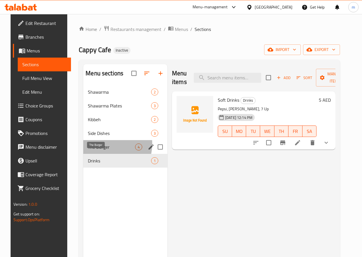
click at [96, 150] on span "The Burger" at bounding box center [111, 146] width 47 height 7
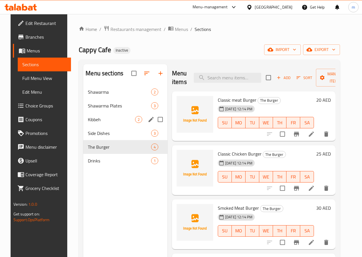
click at [93, 123] on span "Kibbeh" at bounding box center [111, 119] width 47 height 7
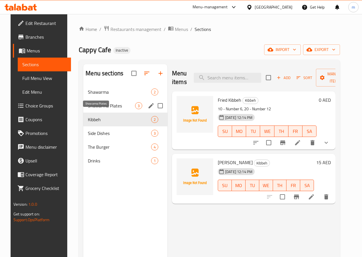
click at [102, 109] on span "Shawarma Plates" at bounding box center [111, 105] width 47 height 7
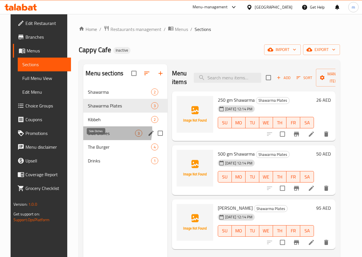
click at [95, 136] on span "Side Dishes" at bounding box center [111, 133] width 47 height 7
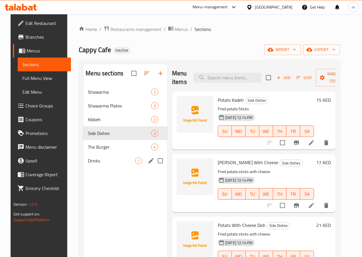
click at [95, 164] on div "Drinks 1" at bounding box center [125, 161] width 84 height 14
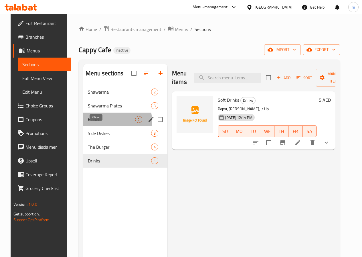
click at [98, 123] on span "Kibbeh" at bounding box center [111, 119] width 47 height 7
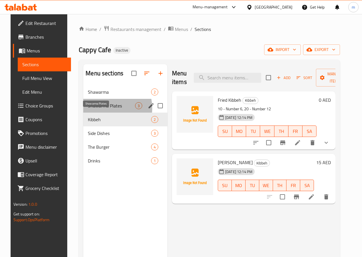
click at [98, 109] on span "Shawarma Plates" at bounding box center [111, 105] width 47 height 7
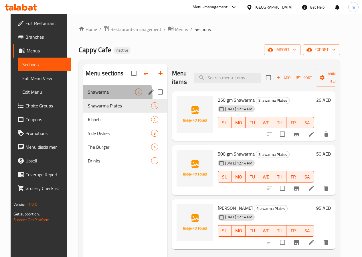
click at [93, 99] on div "Shawarma 2" at bounding box center [125, 92] width 84 height 14
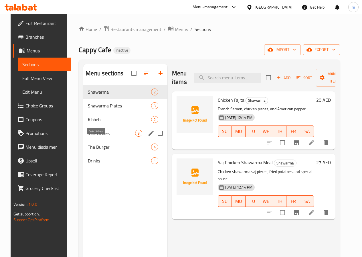
click at [95, 136] on span "Side Dishes" at bounding box center [111, 133] width 47 height 7
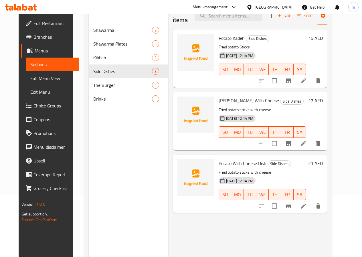
scroll to position [51, 0]
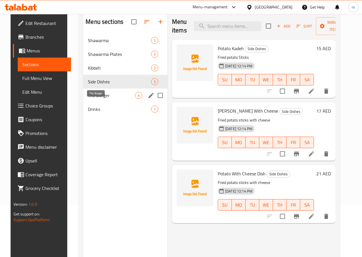
click at [88, 99] on span "The Burger" at bounding box center [111, 95] width 47 height 7
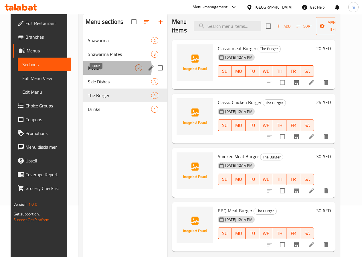
click at [88, 71] on span "Kibbeh" at bounding box center [111, 67] width 47 height 7
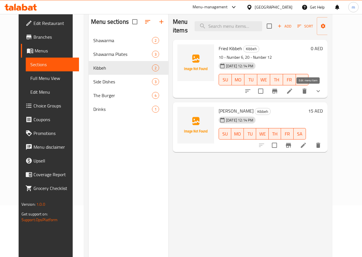
click at [293, 89] on icon at bounding box center [289, 91] width 7 height 7
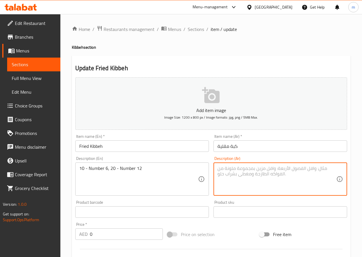
drag, startPoint x: 169, startPoint y: 167, endPoint x: 155, endPoint y: 160, distance: 15.2
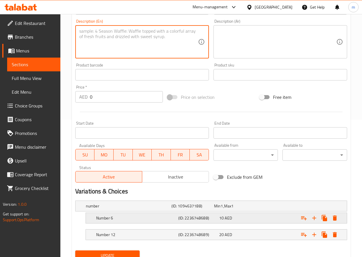
scroll to position [160, 0]
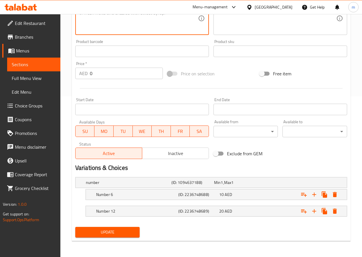
click at [111, 233] on span "Update" at bounding box center [107, 231] width 55 height 7
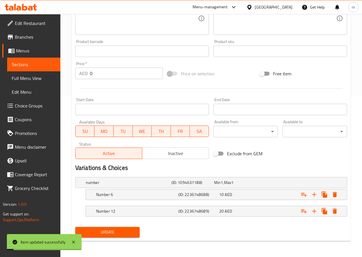
click at [28, 49] on span "Menus" at bounding box center [36, 50] width 40 height 7
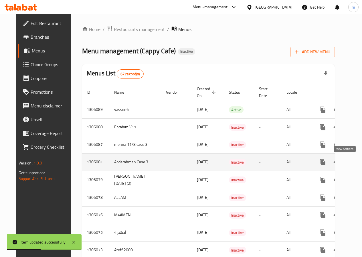
click at [360, 164] on icon "enhanced table" at bounding box center [363, 161] width 7 height 7
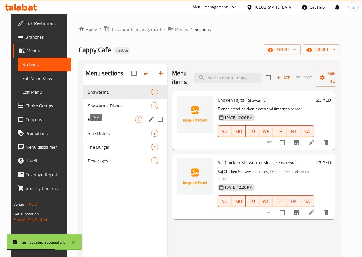
click at [91, 123] on span "Kibbeh" at bounding box center [111, 119] width 47 height 7
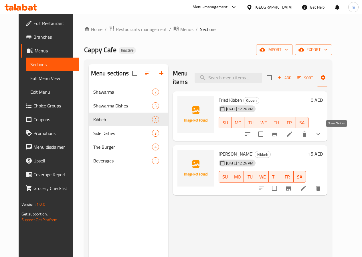
click at [322, 137] on icon "show more" at bounding box center [318, 133] width 7 height 7
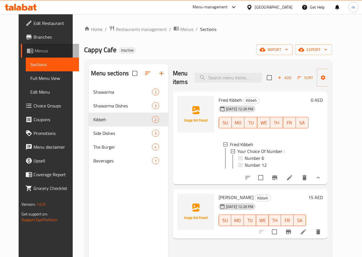
click at [36, 50] on span "Menus" at bounding box center [55, 50] width 40 height 7
